Goal: Transaction & Acquisition: Purchase product/service

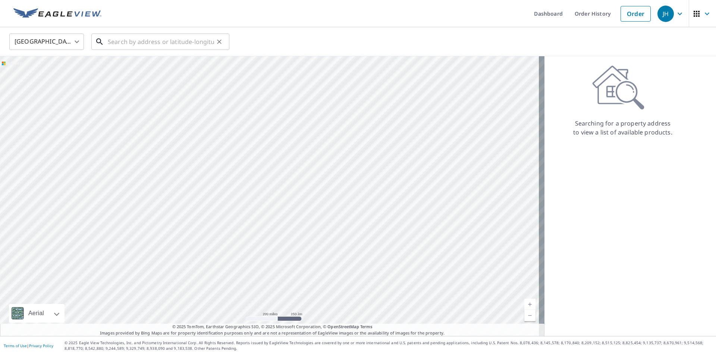
click at [114, 43] on input "text" at bounding box center [161, 41] width 106 height 21
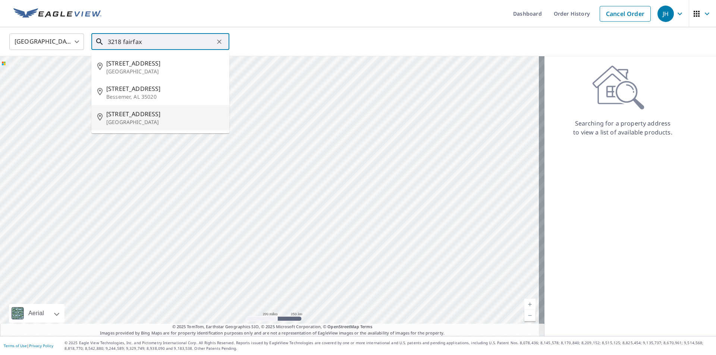
click at [133, 116] on span "[STREET_ADDRESS]" at bounding box center [164, 114] width 117 height 9
type input "[STREET_ADDRESS]"
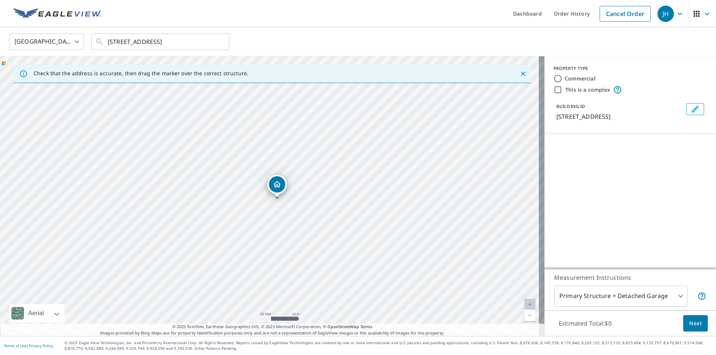
drag, startPoint x: 299, startPoint y: 170, endPoint x: 277, endPoint y: 198, distance: 35.5
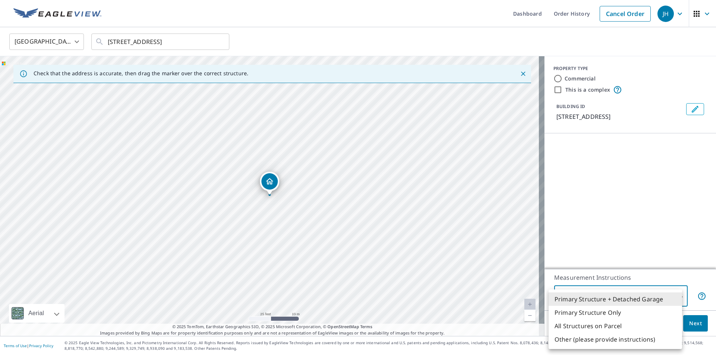
click at [637, 291] on body "JH JH Dashboard Order History Cancel Order JH [GEOGRAPHIC_DATA] [GEOGRAPHIC_DAT…" at bounding box center [358, 177] width 716 height 355
click at [606, 313] on li "Primary Structure Only" at bounding box center [616, 312] width 134 height 13
type input "2"
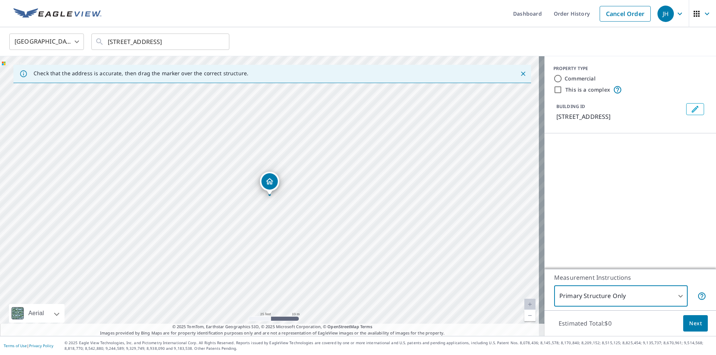
click at [689, 321] on span "Next" at bounding box center [695, 323] width 13 height 9
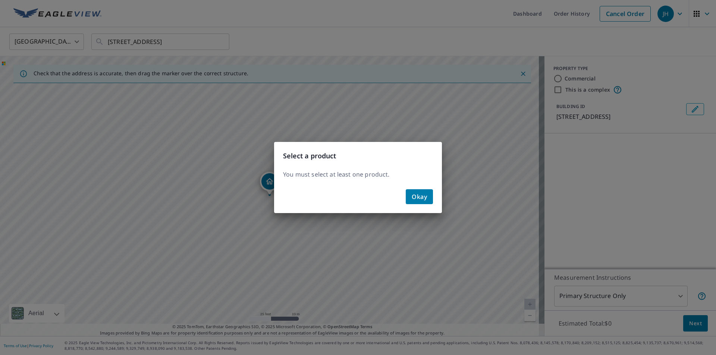
click at [421, 194] on span "Okay" at bounding box center [419, 197] width 15 height 10
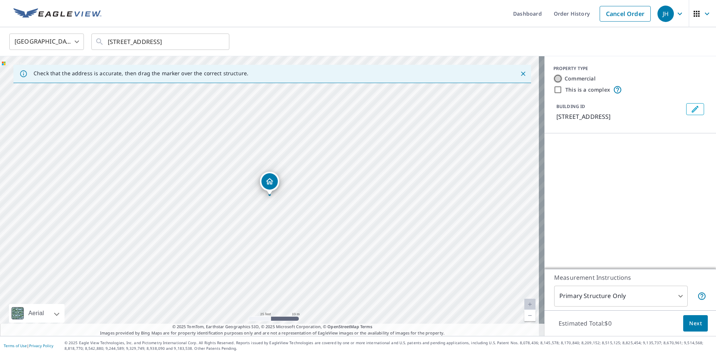
click at [553, 78] on input "Commercial" at bounding box center [557, 78] width 9 height 9
radio input "true"
type input "4"
click at [595, 146] on p "Roof Products" at bounding box center [597, 145] width 41 height 9
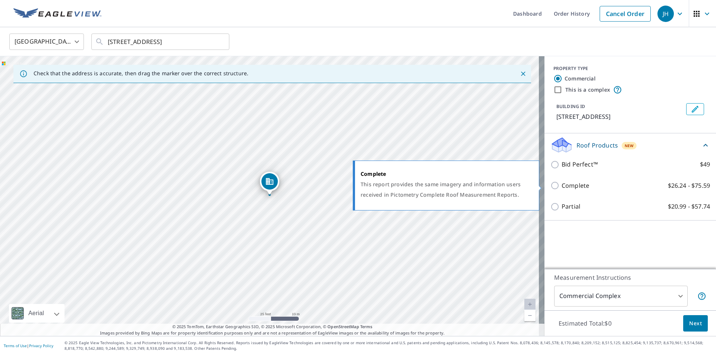
click at [550, 186] on input "Complete $26.24 - $75.59" at bounding box center [555, 185] width 11 height 9
checkbox input "true"
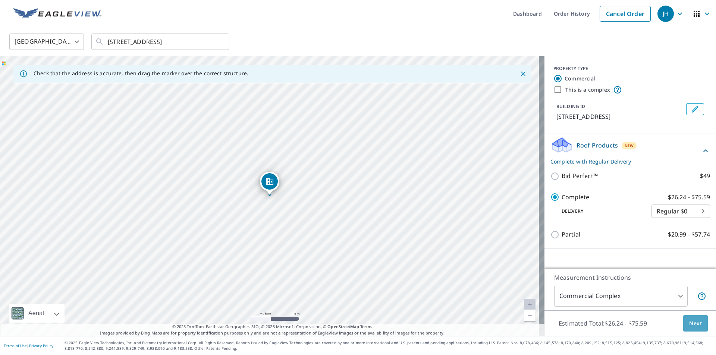
click at [689, 324] on span "Next" at bounding box center [695, 323] width 13 height 9
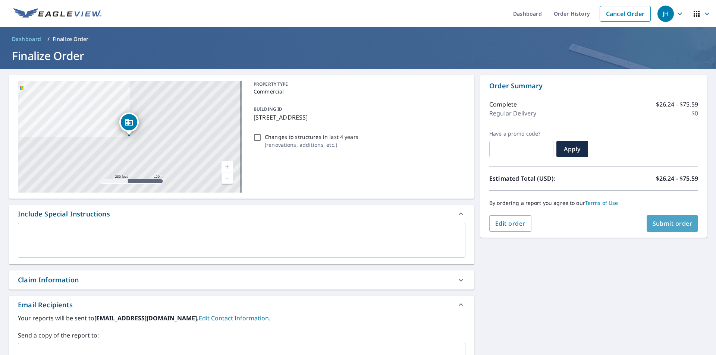
click at [664, 225] on span "Submit order" at bounding box center [673, 224] width 40 height 8
